Goal: Task Accomplishment & Management: Manage account settings

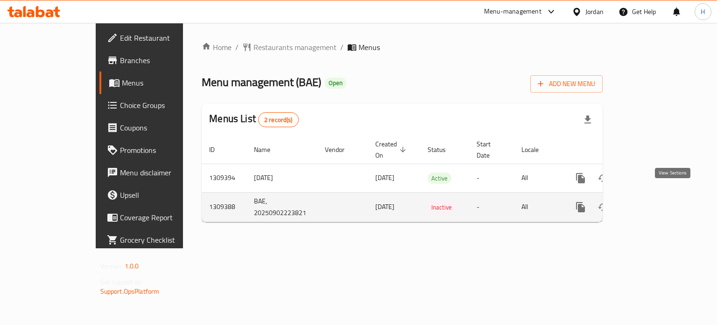
click at [654, 201] on icon "enhanced table" at bounding box center [648, 206] width 11 height 11
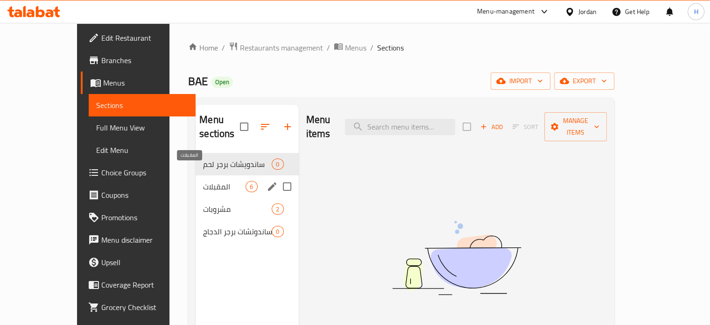
click at [203, 181] on span "المقبلات" at bounding box center [224, 186] width 42 height 11
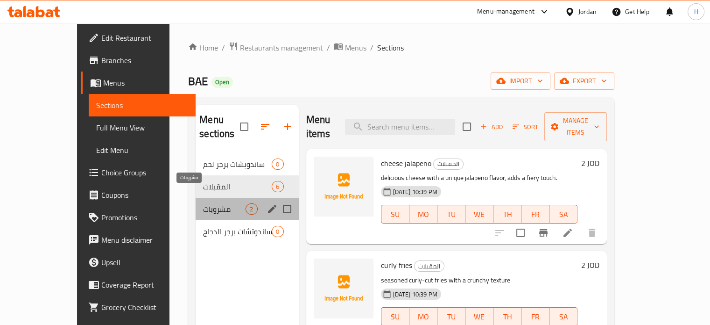
click at [203, 203] on span "مشروبات" at bounding box center [224, 208] width 42 height 11
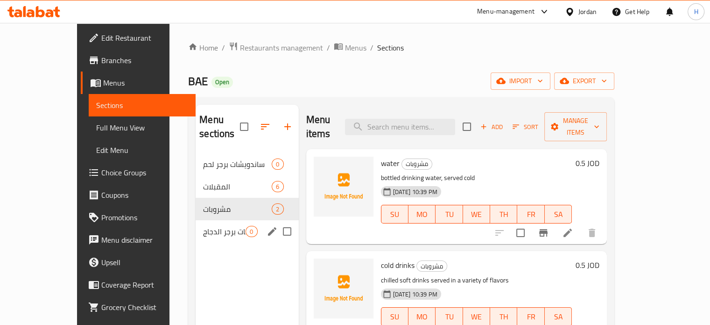
click at [196, 220] on div "ساندوتشات برجر الدجاج 0" at bounding box center [247, 231] width 103 height 22
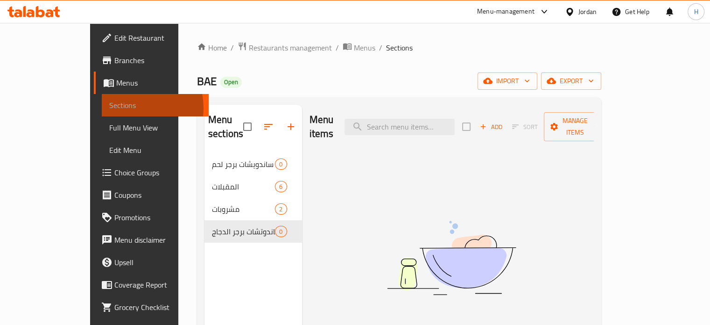
click at [109, 108] on span "Sections" at bounding box center [155, 104] width 92 height 11
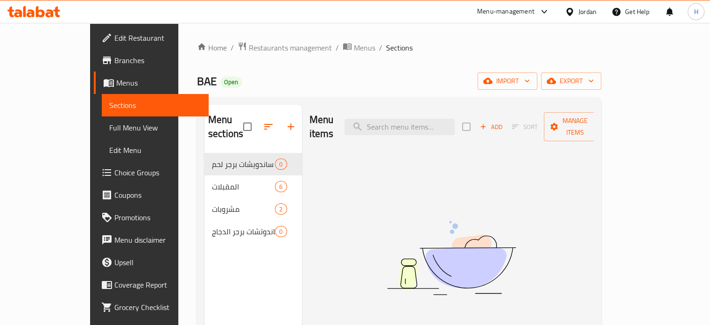
click at [109, 128] on span "Full Menu View" at bounding box center [155, 127] width 92 height 11
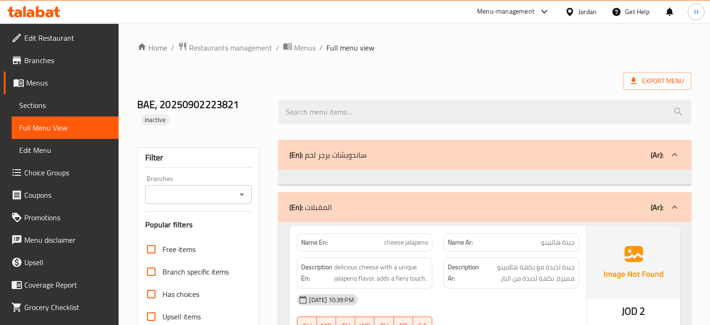
click at [34, 109] on span "Sections" at bounding box center [65, 104] width 92 height 11
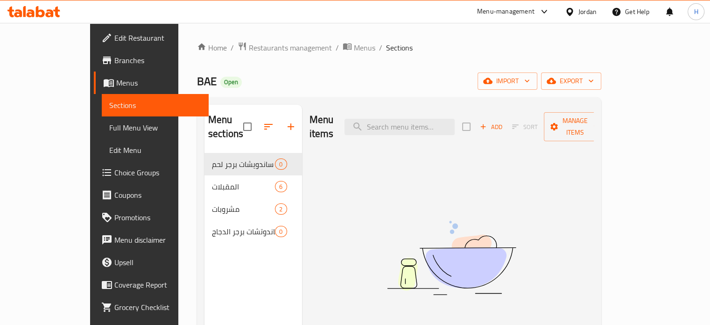
click at [116, 83] on span "Menus" at bounding box center [158, 82] width 85 height 11
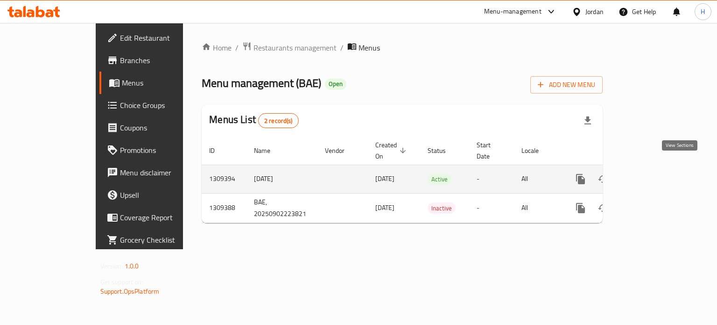
click at [659, 168] on link "enhanced table" at bounding box center [648, 179] width 22 height 22
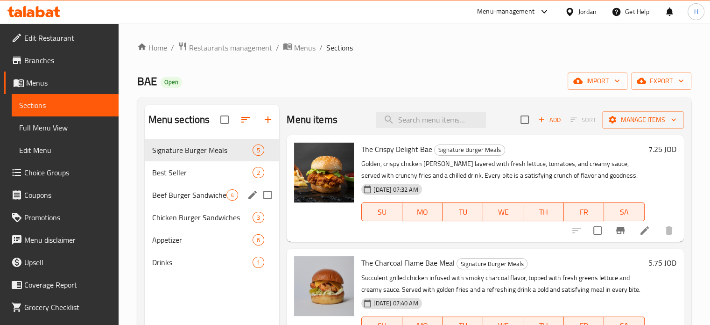
click at [155, 186] on div "Beef Burger Sandwiches 4" at bounding box center [212, 195] width 135 height 22
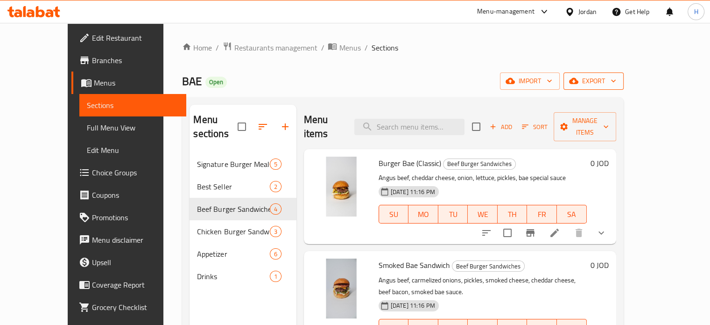
click at [618, 80] on icon "button" at bounding box center [613, 80] width 9 height 9
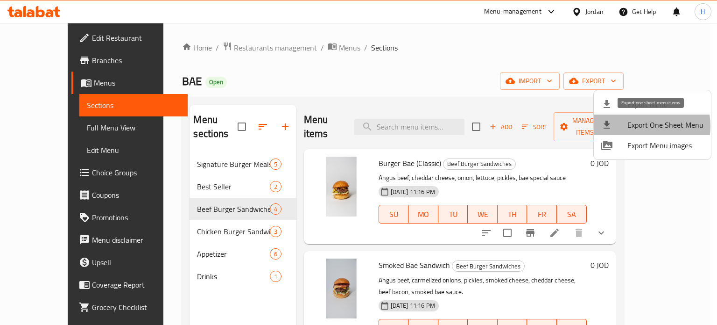
click at [644, 126] on span "Export One Sheet Menu" at bounding box center [666, 124] width 76 height 11
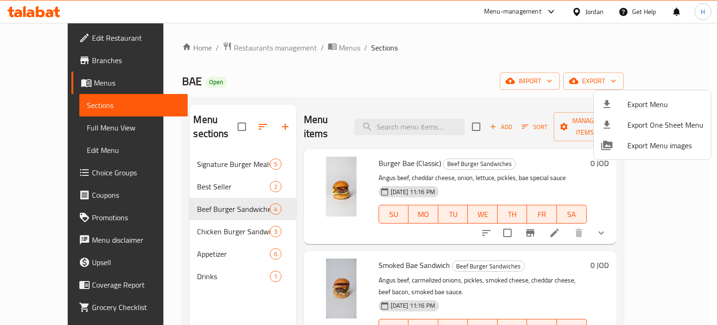
click at [48, 7] on div at bounding box center [358, 162] width 717 height 325
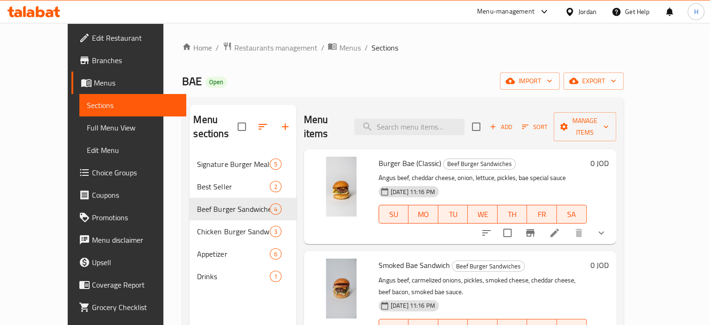
click at [52, 7] on icon at bounding box center [33, 11] width 53 height 11
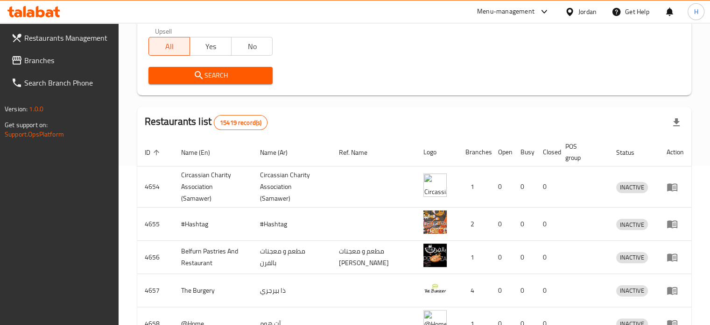
scroll to position [159, 0]
click at [588, 8] on div "Jordan" at bounding box center [588, 12] width 18 height 10
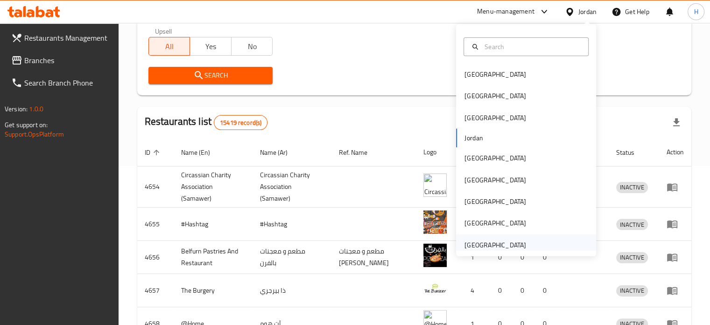
click at [475, 241] on div "[GEOGRAPHIC_DATA]" at bounding box center [496, 245] width 62 height 10
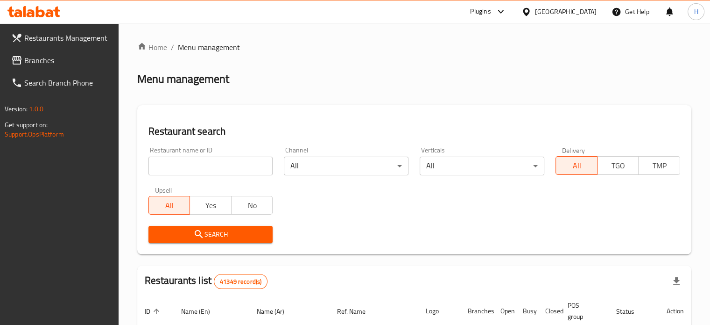
click at [219, 160] on input "search" at bounding box center [211, 165] width 125 height 19
type input "test"
click button "Search" at bounding box center [211, 234] width 125 height 17
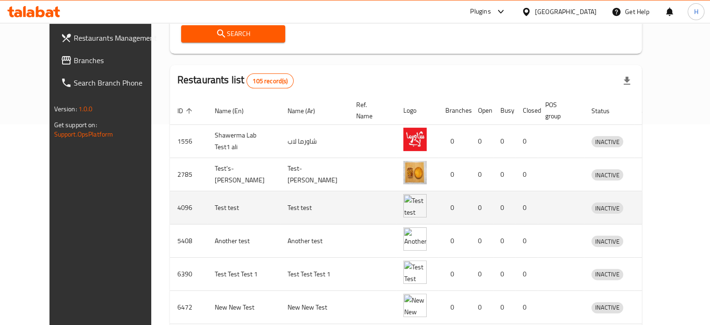
scroll to position [200, 0]
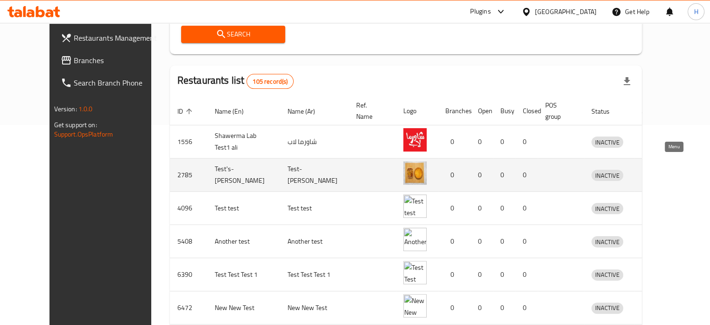
click at [653, 171] on icon "enhanced table" at bounding box center [648, 175] width 10 height 8
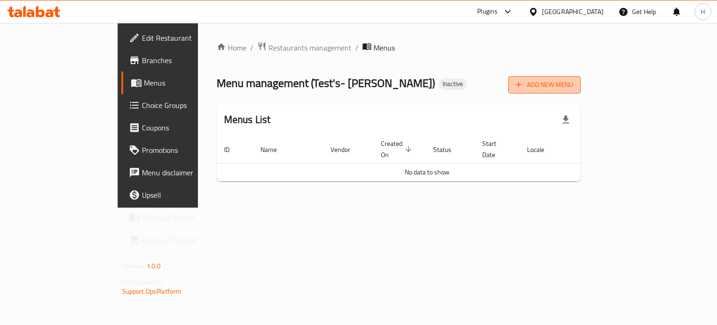
click at [573, 84] on span "Add New Menu" at bounding box center [544, 85] width 57 height 12
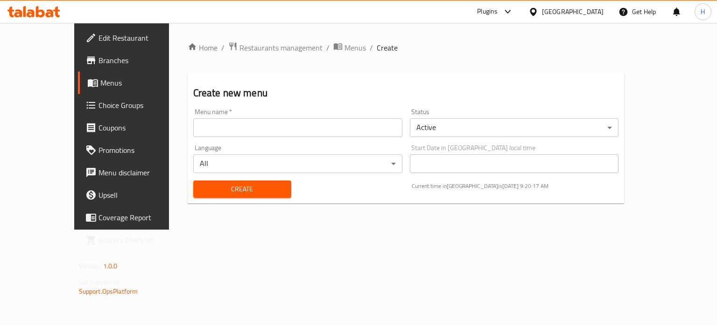
click at [323, 129] on input "text" at bounding box center [297, 127] width 209 height 19
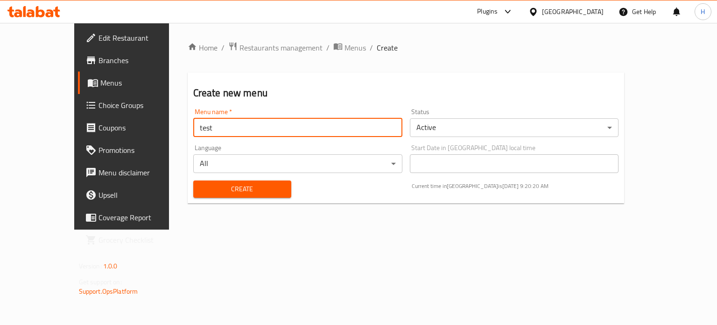
type input "test"
click at [201, 191] on span "Create" at bounding box center [242, 189] width 83 height 12
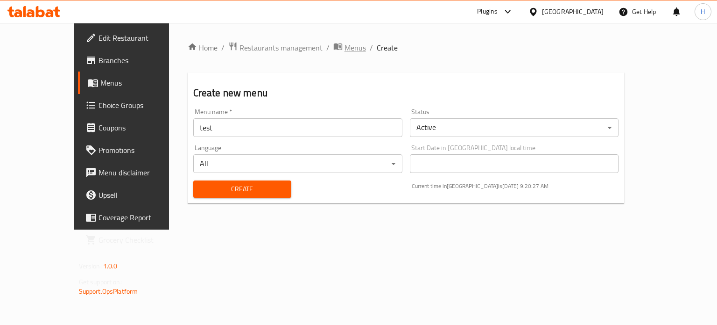
click at [345, 45] on span "Menus" at bounding box center [355, 47] width 21 height 11
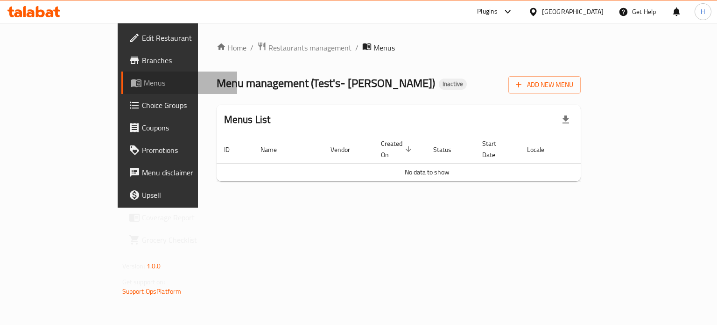
click at [144, 84] on span "Menus" at bounding box center [187, 82] width 86 height 11
click at [142, 38] on span "Edit Restaurant" at bounding box center [186, 37] width 88 height 11
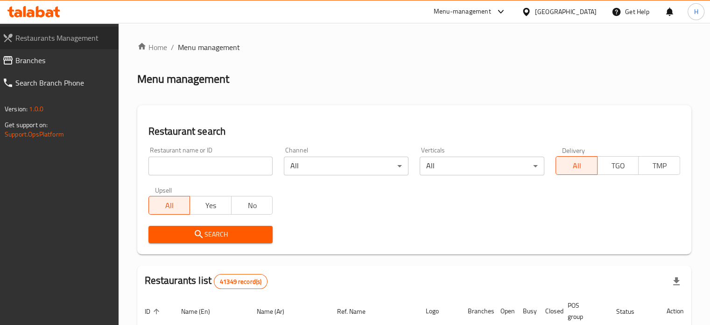
click at [64, 37] on span "Restaurants Management" at bounding box center [63, 37] width 96 height 11
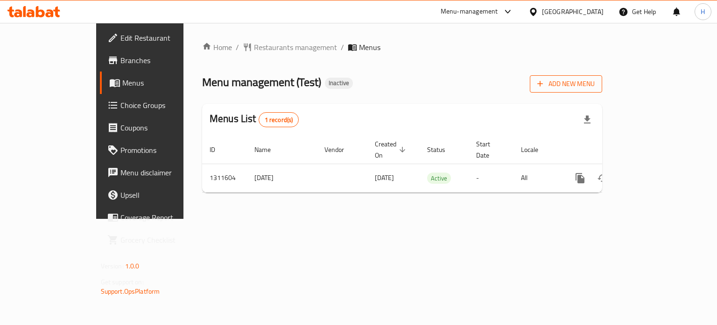
click at [595, 84] on span "Add New Menu" at bounding box center [565, 84] width 57 height 12
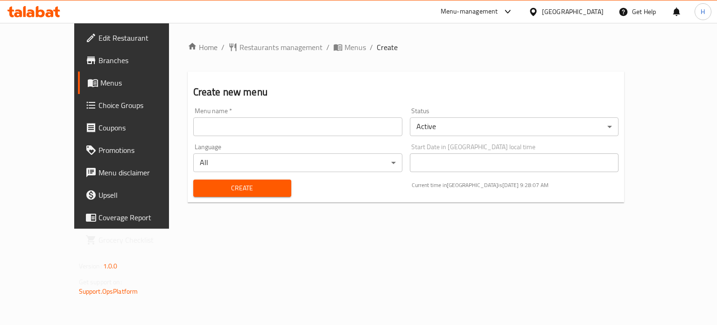
click at [251, 127] on input "text" at bounding box center [297, 126] width 209 height 19
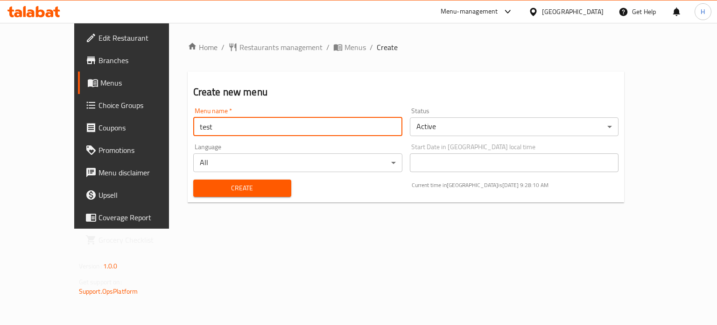
type input "test"
click at [201, 186] on span "Create" at bounding box center [242, 188] width 83 height 12
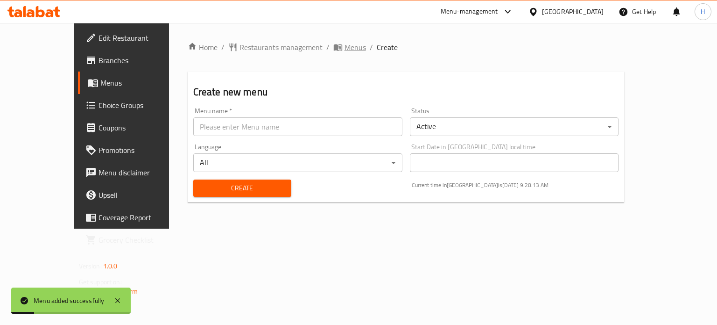
click at [345, 42] on span "Menus" at bounding box center [355, 47] width 21 height 11
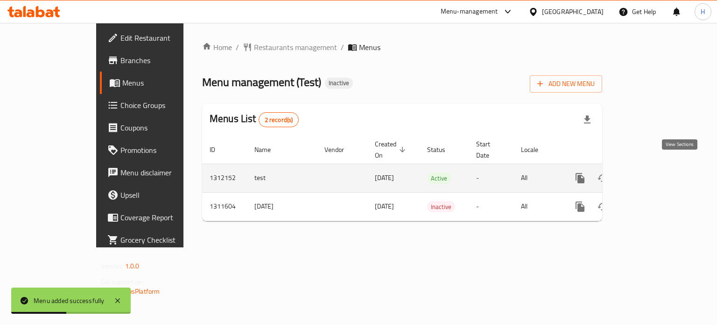
click at [653, 172] on icon "enhanced table" at bounding box center [647, 177] width 11 height 11
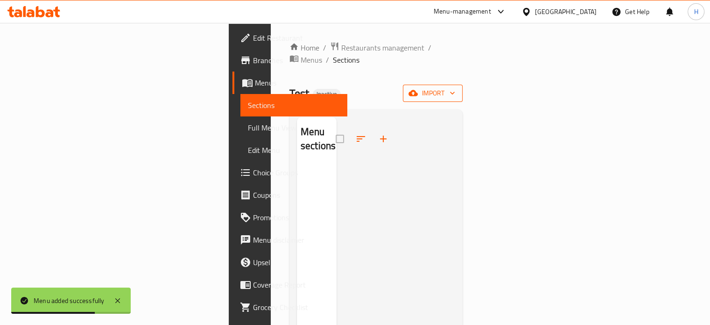
click at [455, 87] on span "import" at bounding box center [432, 93] width 45 height 12
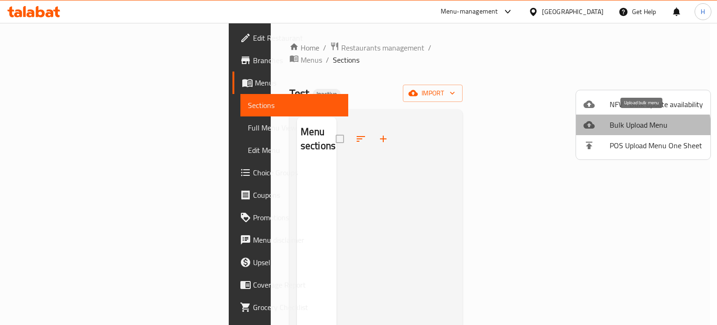
click at [643, 127] on span "Bulk Upload Menu" at bounding box center [656, 124] width 93 height 11
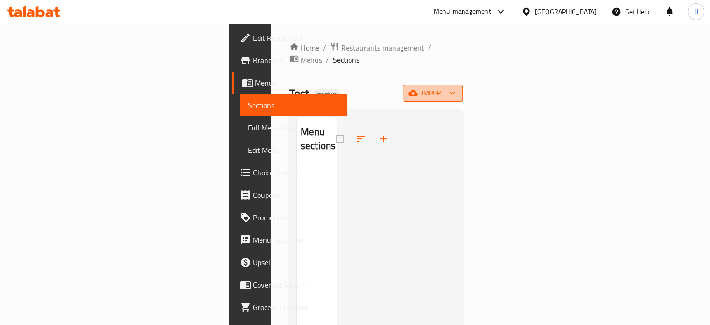
click at [455, 87] on span "import" at bounding box center [432, 93] width 45 height 12
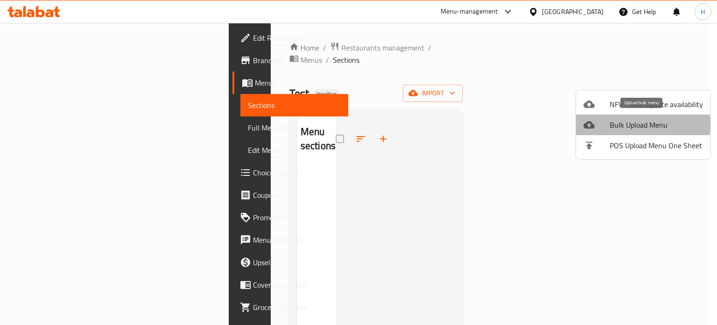
click at [637, 125] on span "Bulk Upload Menu" at bounding box center [656, 124] width 93 height 11
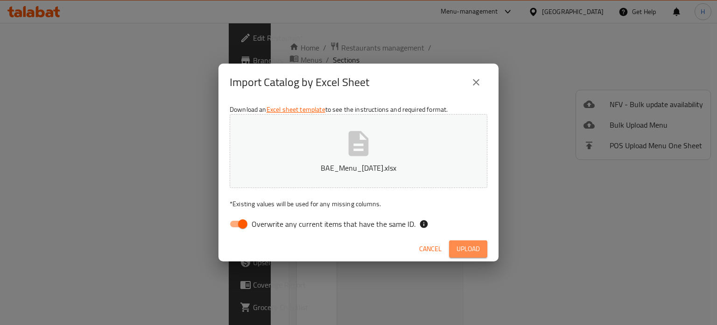
click at [473, 248] on span "Upload" at bounding box center [468, 249] width 23 height 12
click at [474, 76] on button "close" at bounding box center [476, 82] width 22 height 22
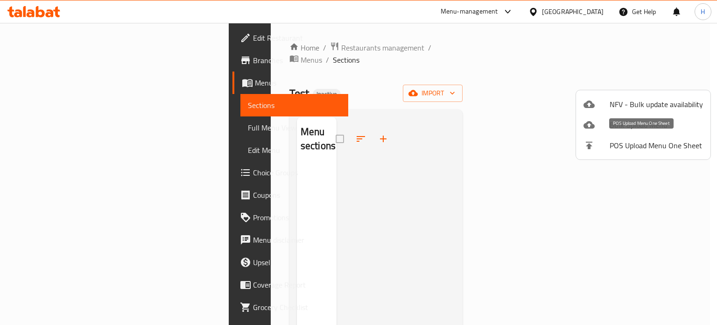
click at [605, 143] on div at bounding box center [597, 145] width 26 height 11
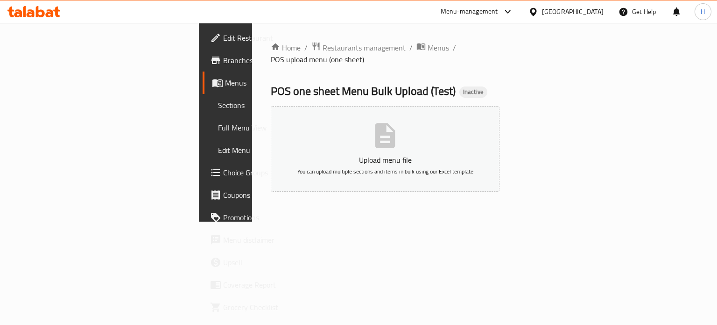
click at [410, 169] on button "Upload menu file You can upload multiple sections and items in bulk using our E…" at bounding box center [385, 148] width 229 height 85
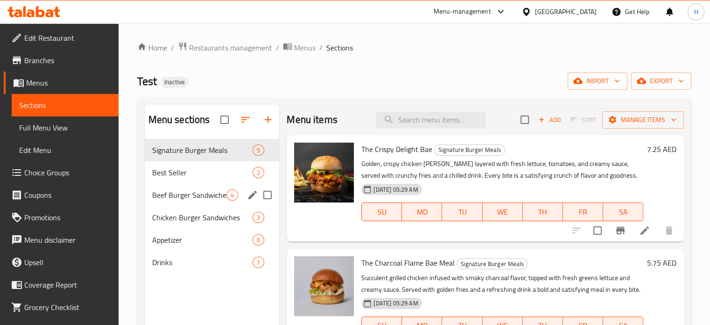
click at [170, 185] on div "Beef Burger Sandwiches 4" at bounding box center [212, 195] width 135 height 22
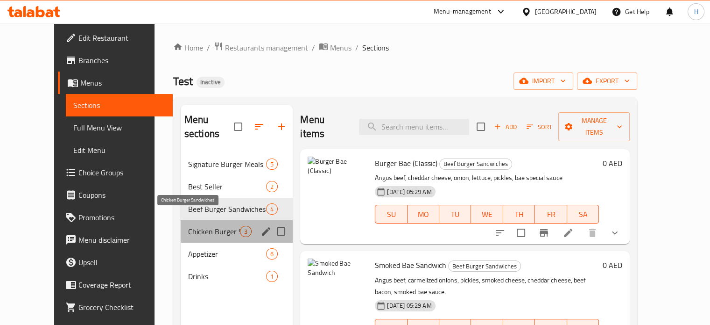
click at [188, 226] on span "Chicken Burger Sandwiches" at bounding box center [214, 231] width 52 height 11
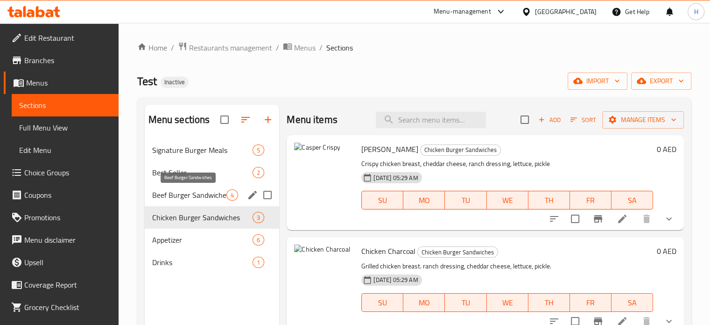
click at [168, 190] on span "Beef Burger Sandwiches" at bounding box center [189, 194] width 75 height 11
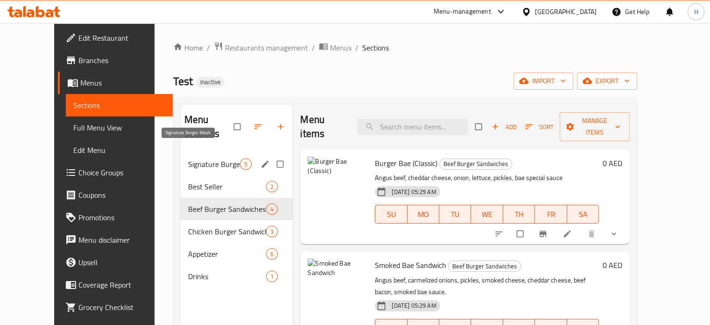
click at [188, 158] on span "Signature Burger Meals" at bounding box center [214, 163] width 52 height 11
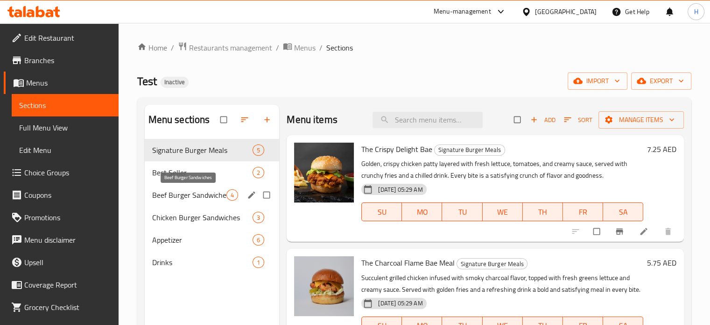
click at [177, 191] on span "Beef Burger Sandwiches" at bounding box center [189, 194] width 75 height 11
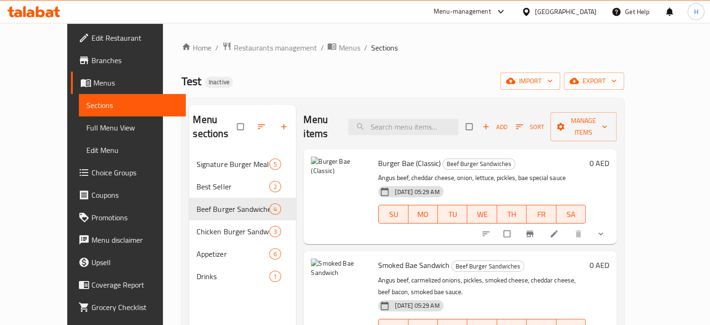
click at [79, 135] on link "Full Menu View" at bounding box center [132, 127] width 107 height 22
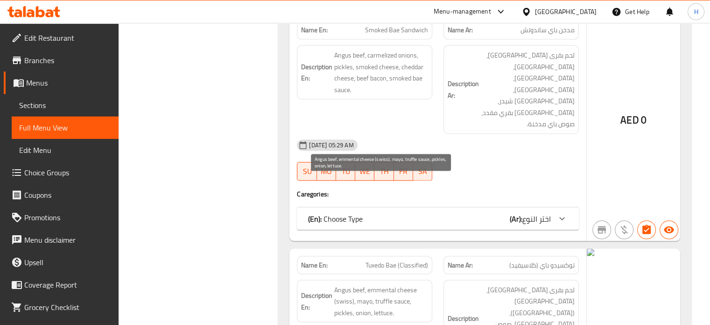
scroll to position [1735, 0]
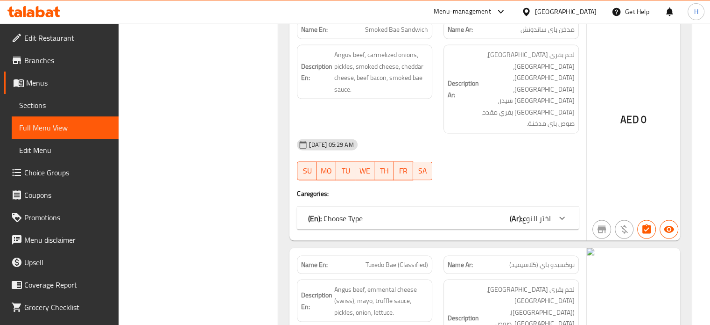
click at [481, 212] on div "(En): Choose Type (Ar): اختر النوع" at bounding box center [429, 217] width 243 height 11
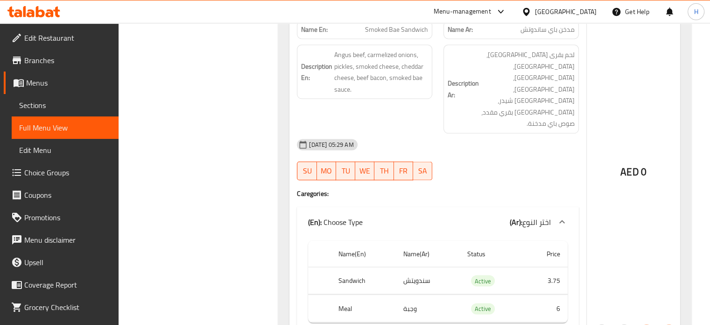
click at [481, 216] on div "(En): Choose Type (Ar): اختر النوع" at bounding box center [429, 221] width 243 height 11
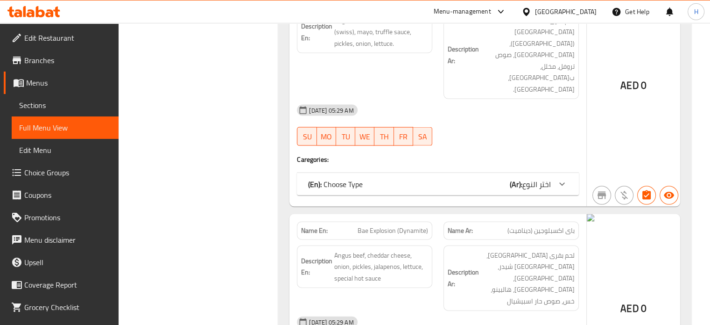
scroll to position [1941, 0]
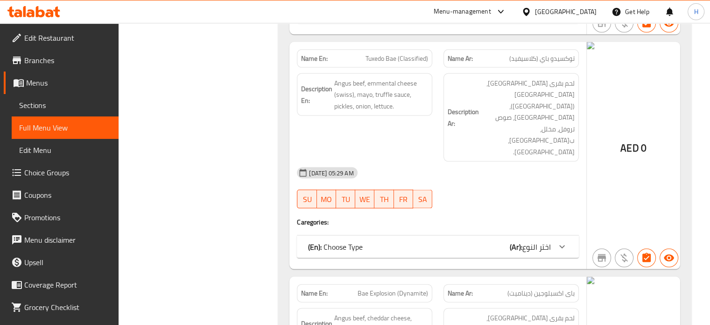
click at [506, 241] on div "(En): Choose Type (Ar): اختر النوع" at bounding box center [429, 246] width 243 height 11
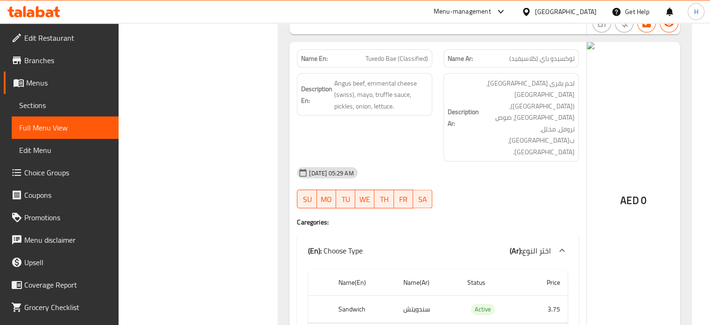
click at [506, 245] on div "(En): Choose Type (Ar): اختر النوع" at bounding box center [429, 250] width 243 height 11
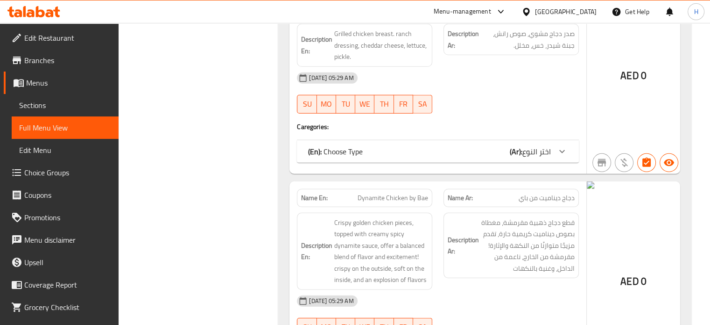
scroll to position [2677, 0]
click at [43, 100] on span "Sections" at bounding box center [65, 104] width 92 height 11
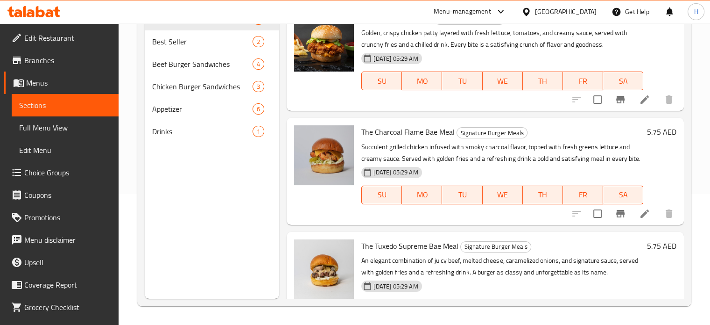
scroll to position [131, 0]
click at [43, 87] on span "Menus" at bounding box center [68, 82] width 85 height 11
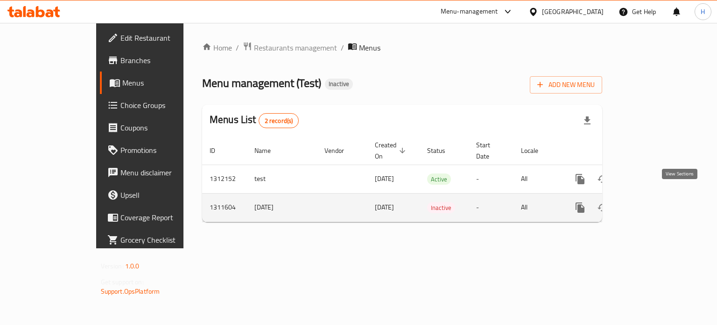
click at [653, 202] on icon "enhanced table" at bounding box center [647, 207] width 11 height 11
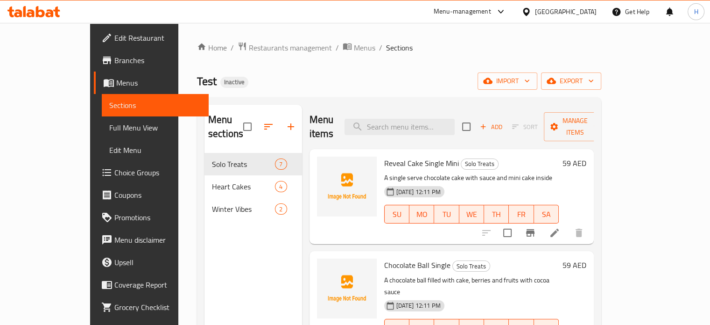
click at [116, 83] on span "Menus" at bounding box center [158, 82] width 85 height 11
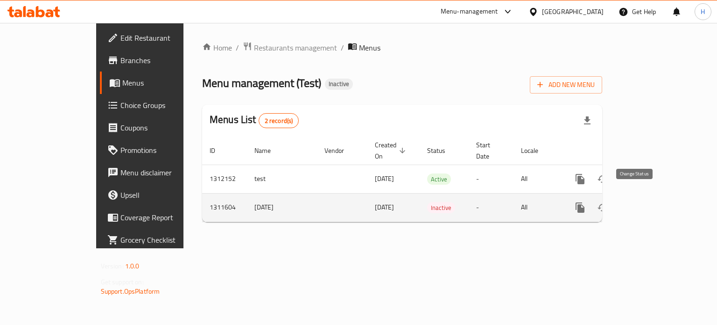
click at [608, 202] on icon "enhanced table" at bounding box center [602, 207] width 11 height 11
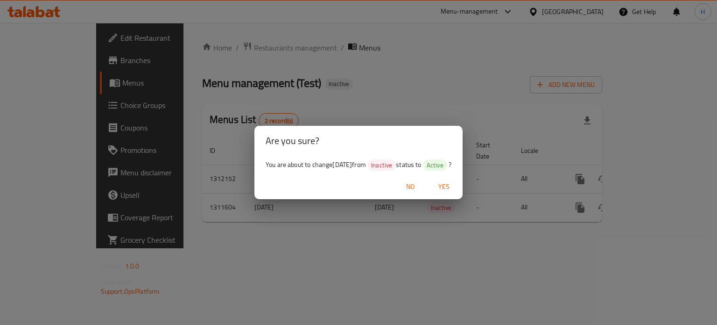
click at [455, 189] on span "Yes" at bounding box center [444, 187] width 22 height 12
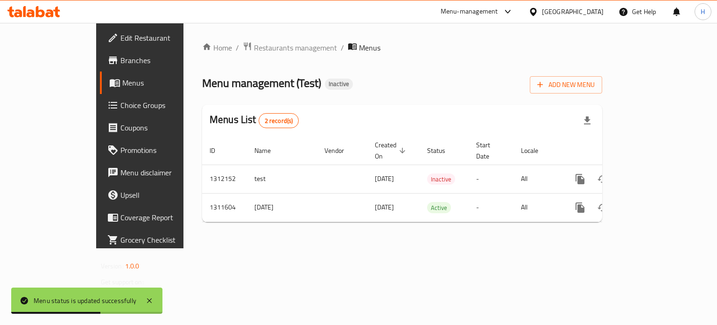
click at [602, 109] on div "Menus List 2 record(s)" at bounding box center [402, 121] width 400 height 32
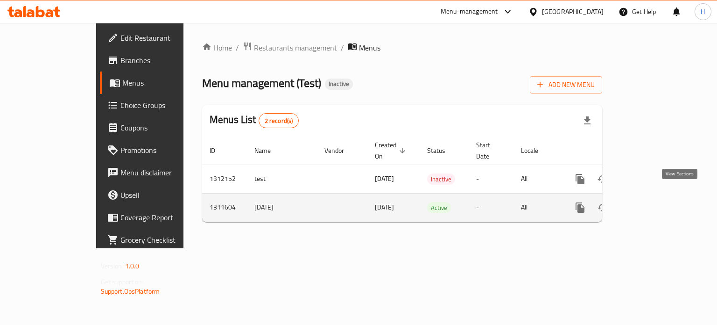
click at [653, 202] on icon "enhanced table" at bounding box center [647, 207] width 11 height 11
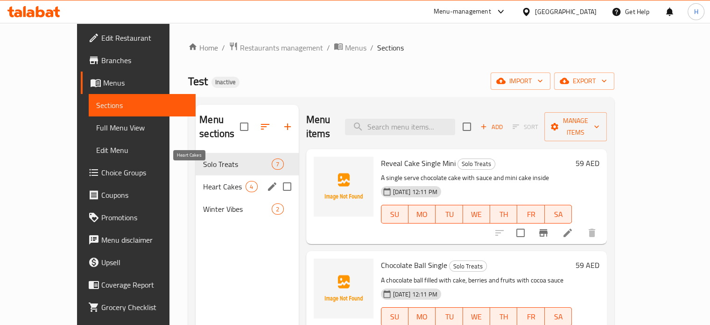
click at [203, 181] on span "Heart Cakes" at bounding box center [224, 186] width 42 height 11
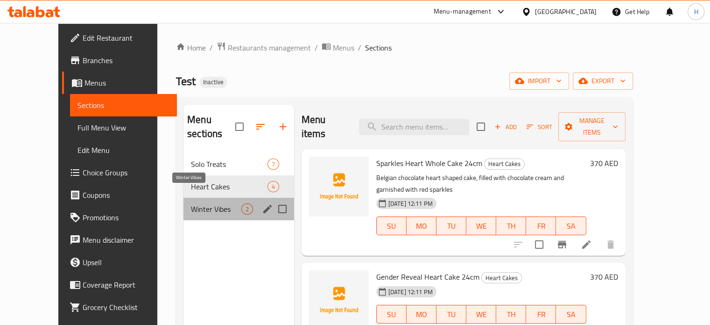
click at [191, 203] on span "Winter Vibes" at bounding box center [216, 208] width 50 height 11
